Goal: Use online tool/utility: Utilize a website feature to perform a specific function

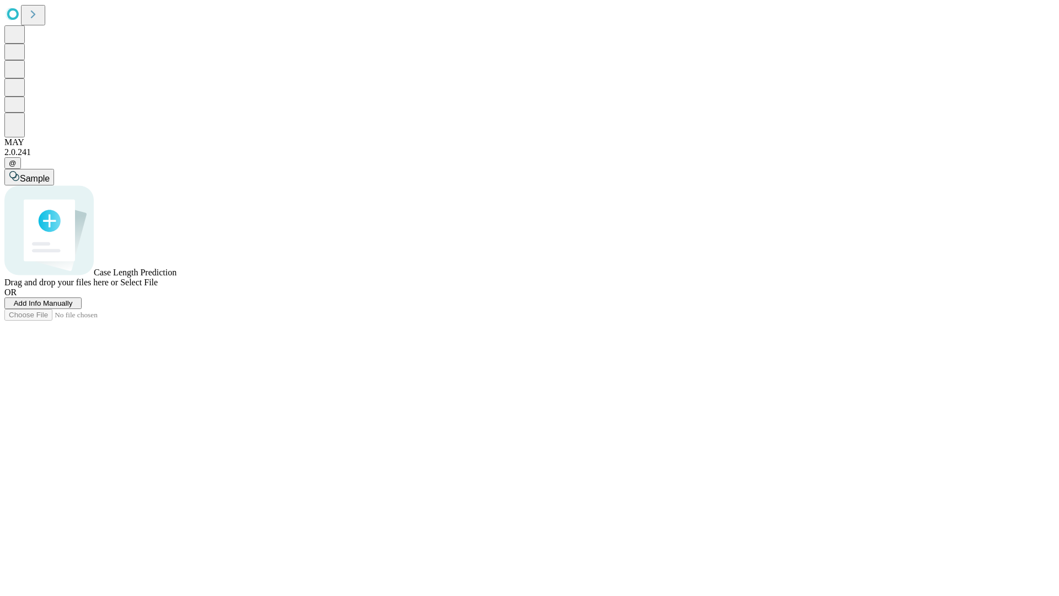
click at [73, 307] on span "Add Info Manually" at bounding box center [43, 303] width 59 height 8
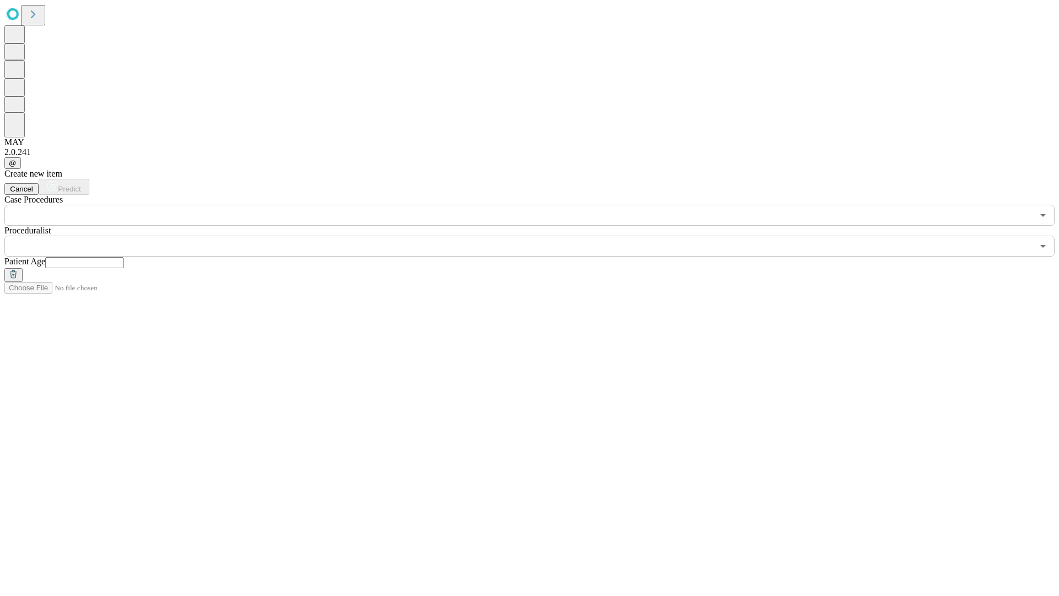
click at [124, 257] on input "text" at bounding box center [84, 262] width 78 height 11
type input "**"
click at [537, 236] on input "text" at bounding box center [518, 246] width 1029 height 21
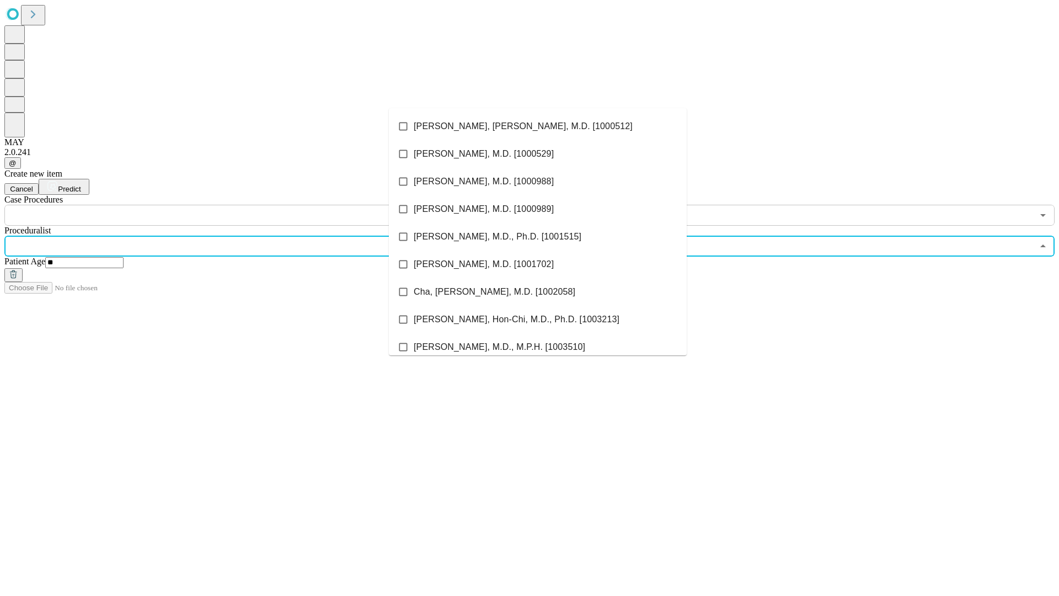
click at [538, 126] on li "[PERSON_NAME], [PERSON_NAME], M.D. [1000512]" at bounding box center [538, 127] width 298 height 28
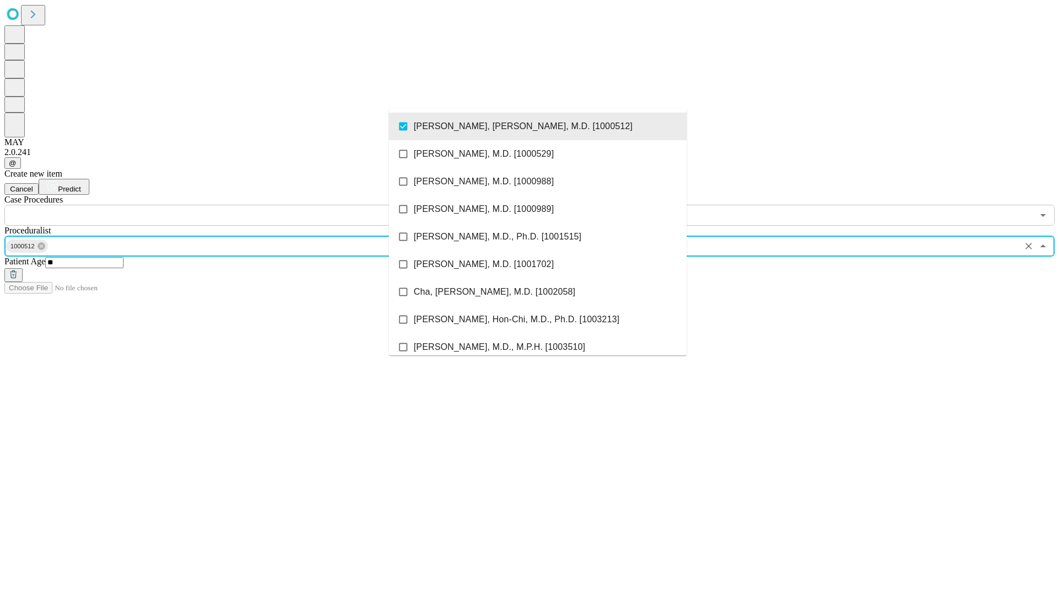
click at [232, 205] on input "text" at bounding box center [518, 215] width 1029 height 21
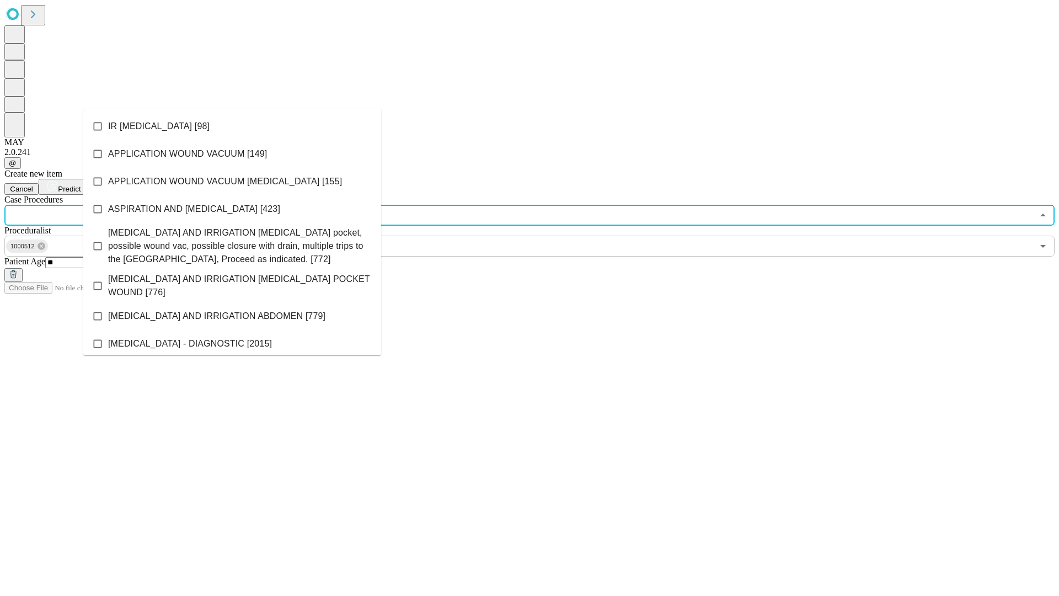
click at [232, 126] on li "IR [MEDICAL_DATA] [98]" at bounding box center [232, 127] width 298 height 28
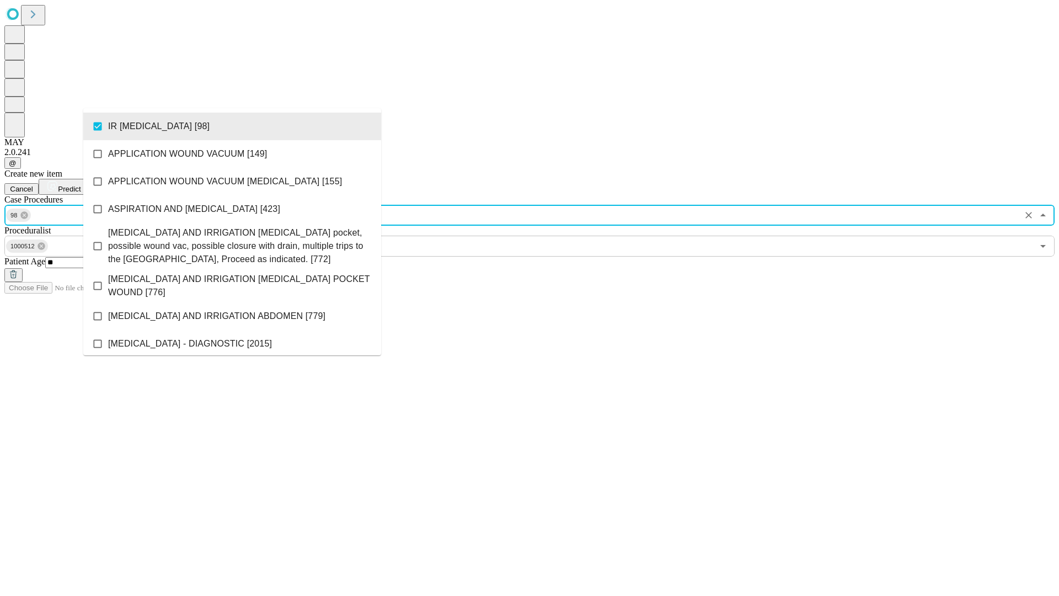
click at [81, 185] on span "Predict" at bounding box center [69, 189] width 23 height 8
